Goal: Information Seeking & Learning: Check status

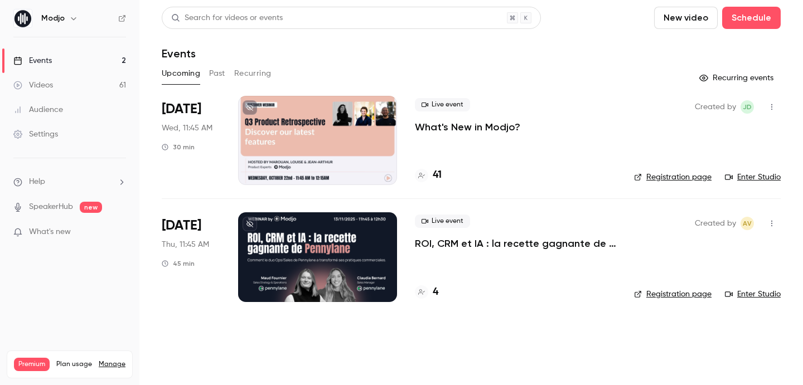
click at [229, 78] on div "Upcoming Past Recurring" at bounding box center [471, 74] width 619 height 18
click at [219, 78] on button "Past" at bounding box center [217, 74] width 16 height 18
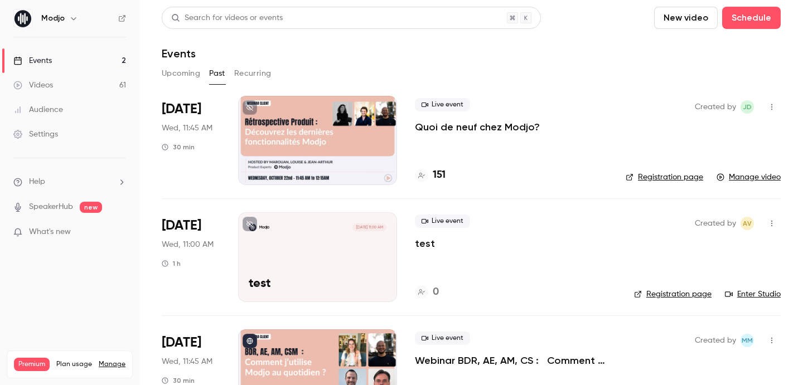
click at [433, 128] on p "Quoi de neuf chez Modjo?" at bounding box center [477, 126] width 125 height 13
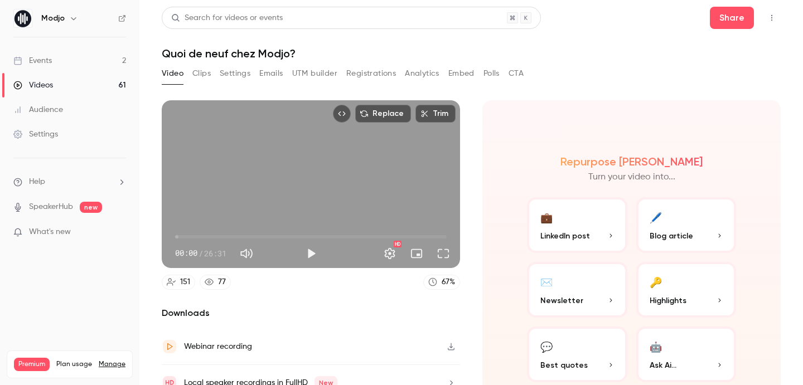
click at [360, 81] on button "Registrations" at bounding box center [371, 74] width 50 height 18
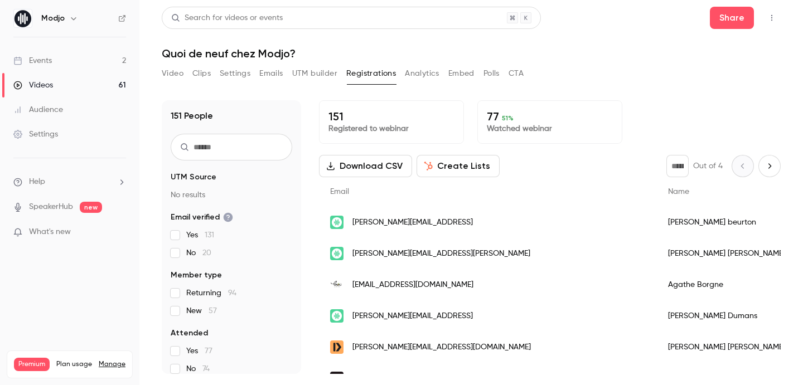
click at [241, 142] on input "text" at bounding box center [232, 147] width 122 height 27
type input "*****"
